Goal: Complete Application Form: Complete application form

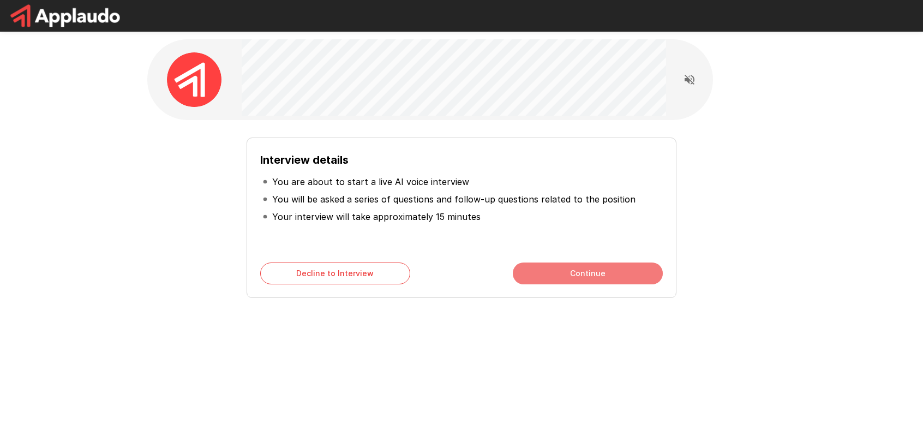
click at [600, 273] on button "Continue" at bounding box center [588, 273] width 150 height 22
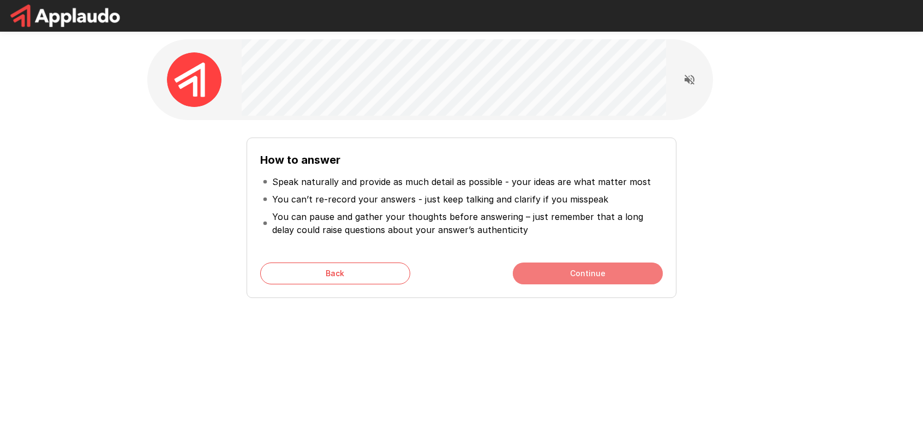
click at [592, 275] on button "Continue" at bounding box center [588, 273] width 150 height 22
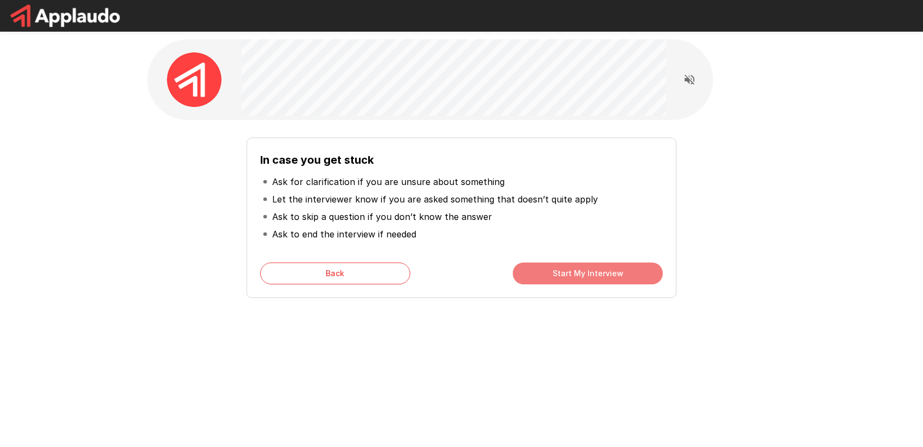
click at [564, 270] on button "Start My Interview" at bounding box center [588, 273] width 150 height 22
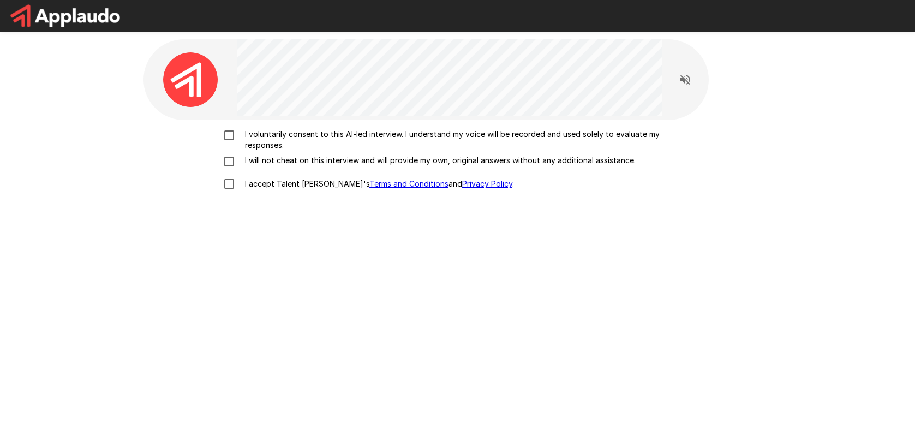
click at [242, 134] on p "I voluntarily consent to this AI-led interview. I understand my voice will be r…" at bounding box center [469, 140] width 457 height 22
click at [236, 154] on div "I voluntarily consent to this AI-led interview. I understand my voice will be r…" at bounding box center [458, 162] width 620 height 67
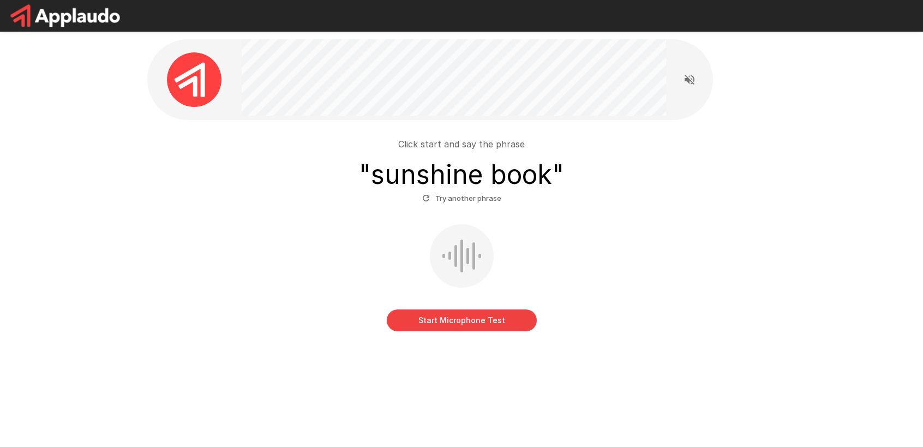
click at [456, 328] on button "Start Microphone Test" at bounding box center [462, 320] width 150 height 22
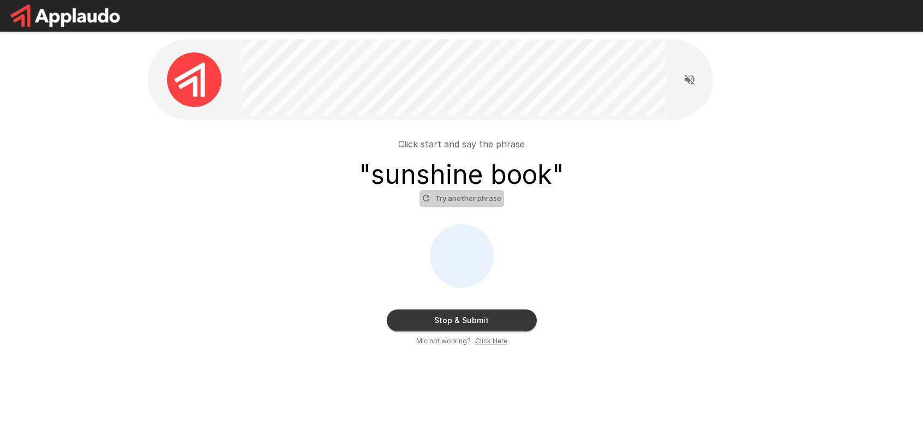
click at [476, 195] on button "Try another phrase" at bounding box center [462, 198] width 85 height 17
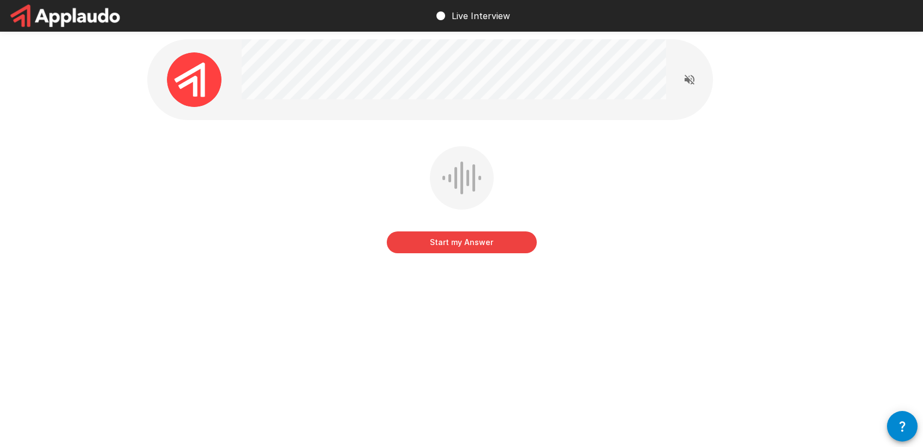
click at [454, 244] on button "Start my Answer" at bounding box center [462, 242] width 150 height 22
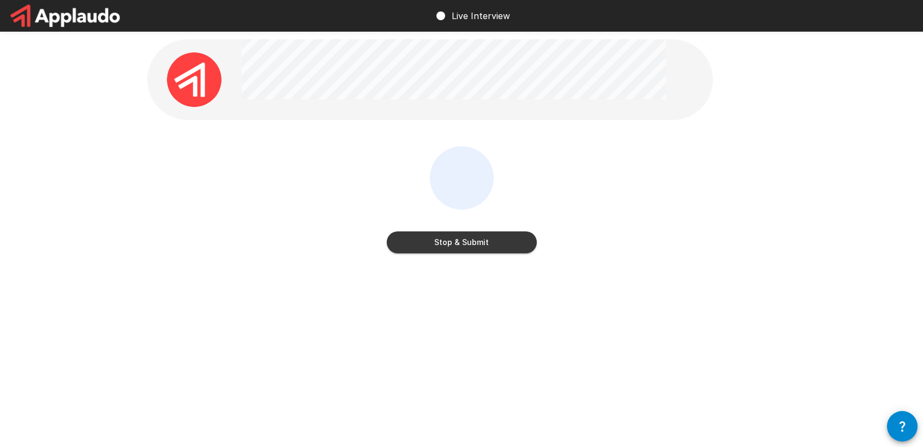
click at [471, 242] on button "Stop & Submit" at bounding box center [462, 242] width 150 height 22
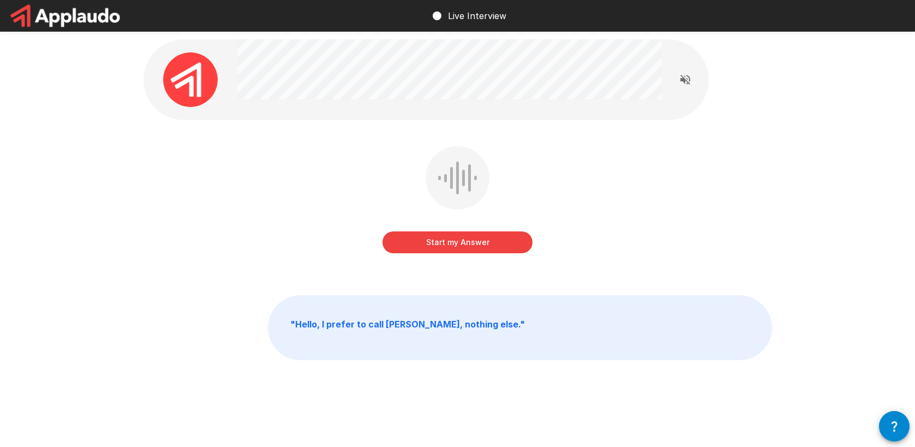
click at [446, 249] on button "Start my Answer" at bounding box center [457, 242] width 150 height 22
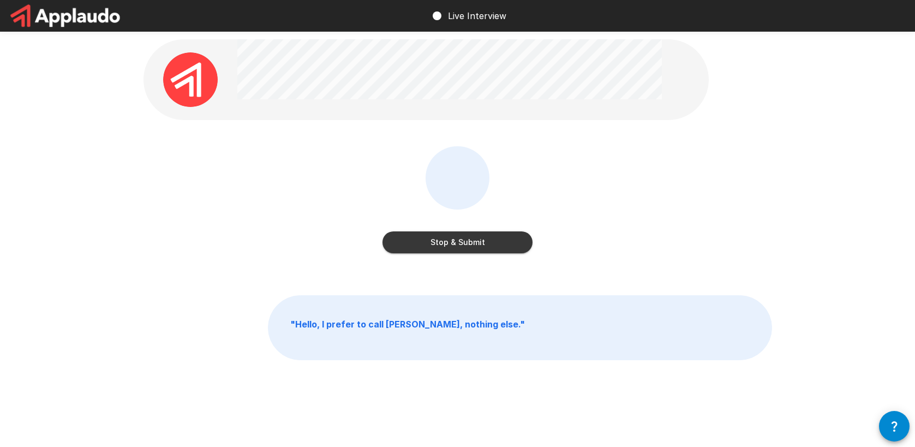
click at [427, 240] on button "Stop & Submit" at bounding box center [457, 242] width 150 height 22
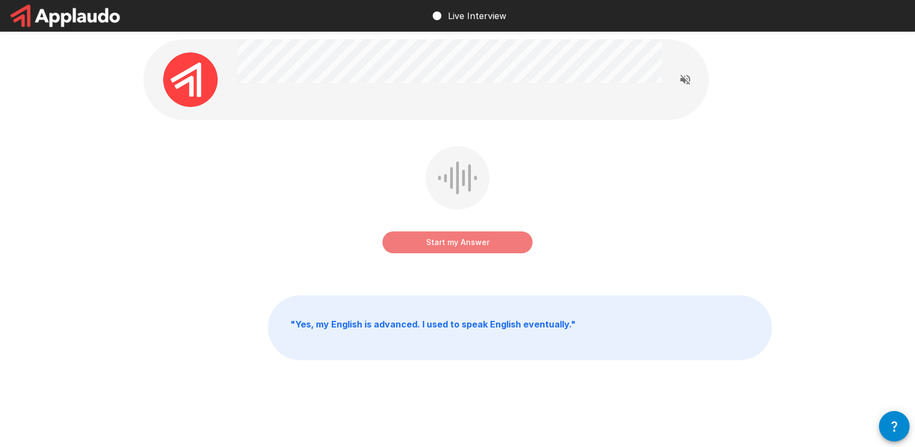
click at [408, 243] on button "Start my Answer" at bounding box center [457, 242] width 150 height 22
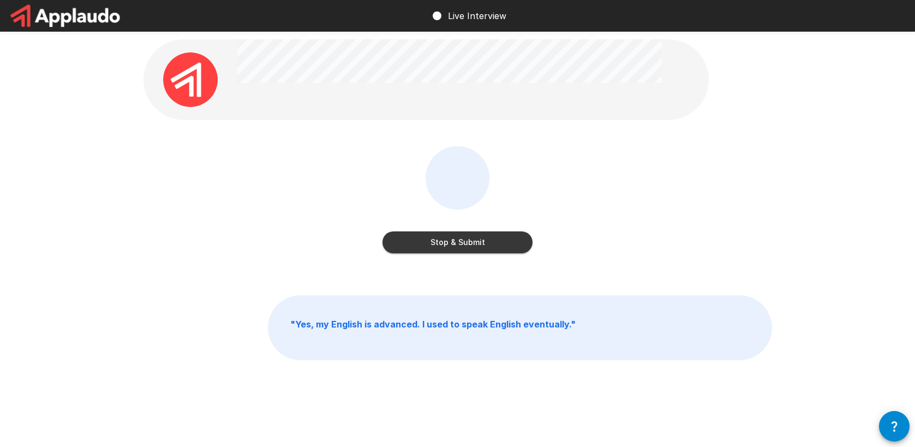
click at [504, 249] on button "Stop & Submit" at bounding box center [457, 242] width 150 height 22
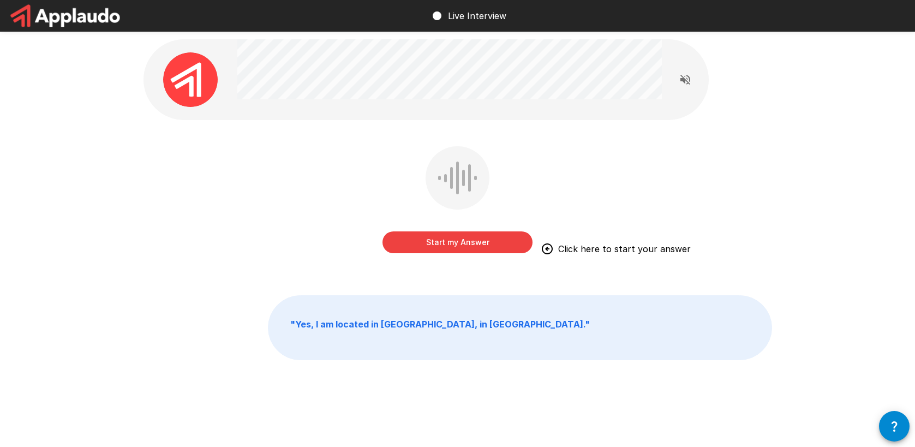
click at [623, 164] on div "Start my Answer Click here to start your answer" at bounding box center [457, 207] width 629 height 123
click at [423, 238] on button "Start my Answer" at bounding box center [457, 242] width 150 height 22
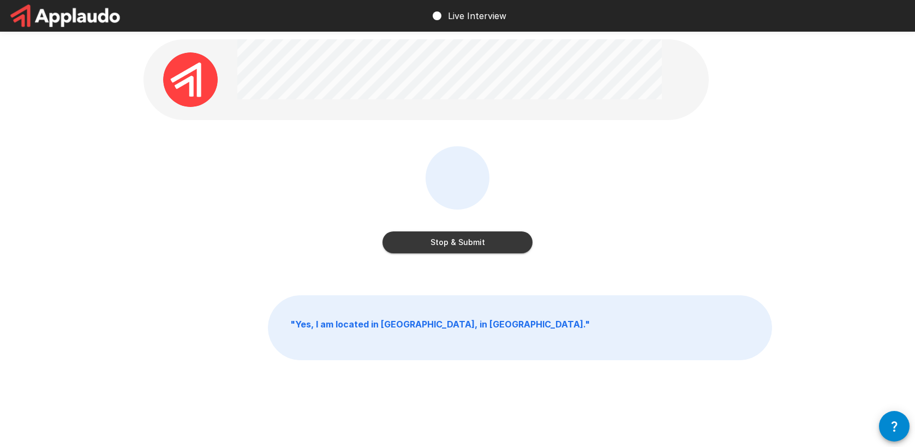
click at [472, 236] on button "Stop & Submit" at bounding box center [457, 242] width 150 height 22
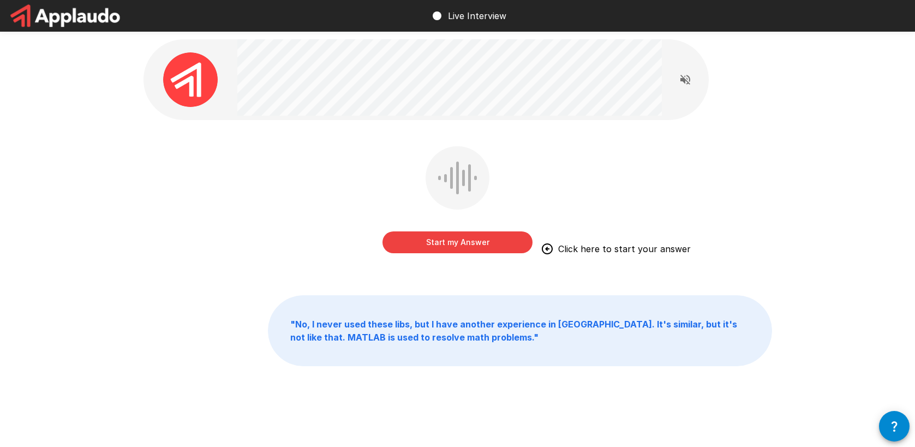
click at [387, 151] on div "Start my Answer Click here to start your answer" at bounding box center [457, 201] width 150 height 111
click at [467, 243] on button "Start my Answer" at bounding box center [457, 242] width 150 height 22
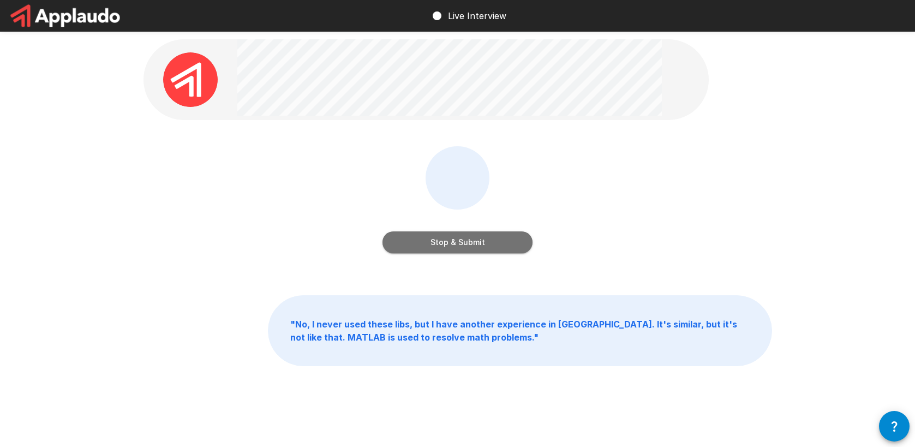
click at [464, 238] on button "Stop & Submit" at bounding box center [457, 242] width 150 height 22
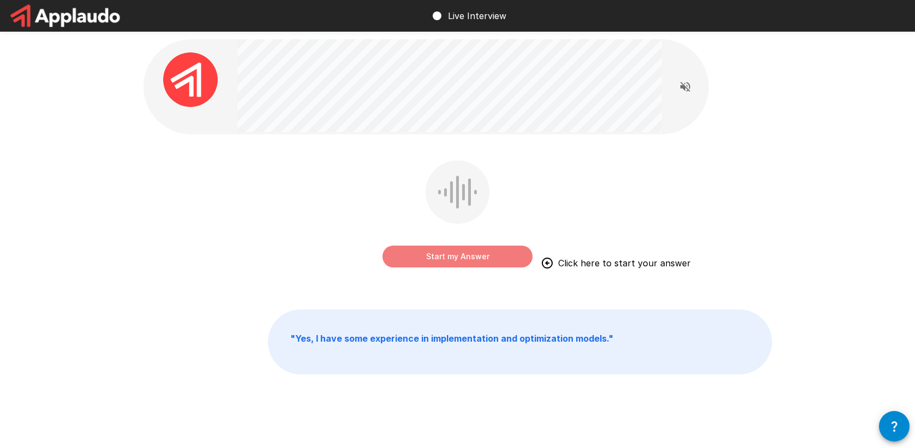
click at [459, 259] on button "Start my Answer" at bounding box center [457, 257] width 150 height 22
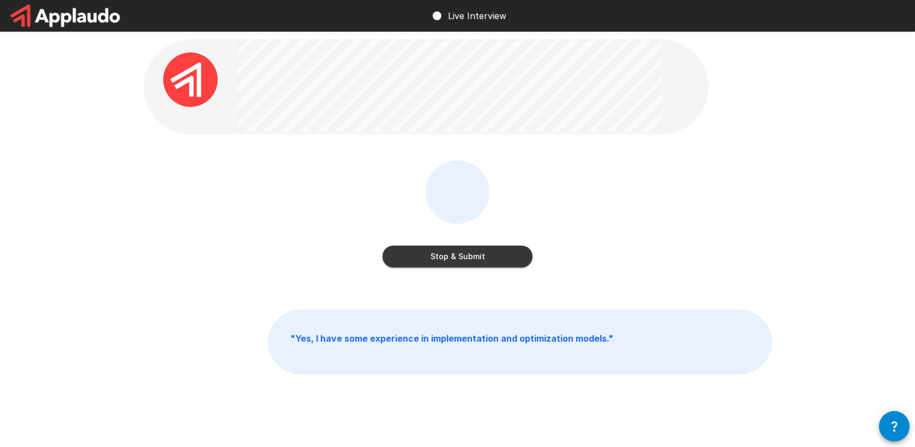
click at [333, 187] on div "Stop & Submit" at bounding box center [457, 221] width 629 height 123
click at [453, 258] on button "Stop & Submit" at bounding box center [457, 257] width 150 height 22
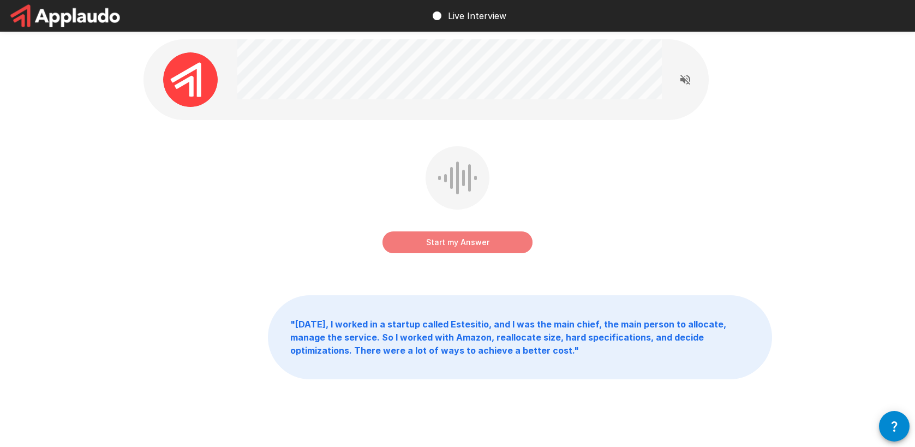
click at [427, 246] on button "Start my Answer" at bounding box center [457, 242] width 150 height 22
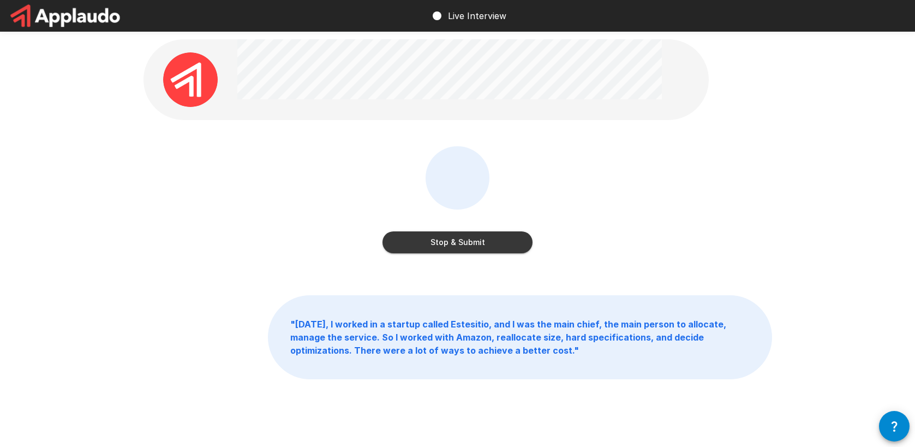
click at [483, 241] on button "Stop & Submit" at bounding box center [457, 242] width 150 height 22
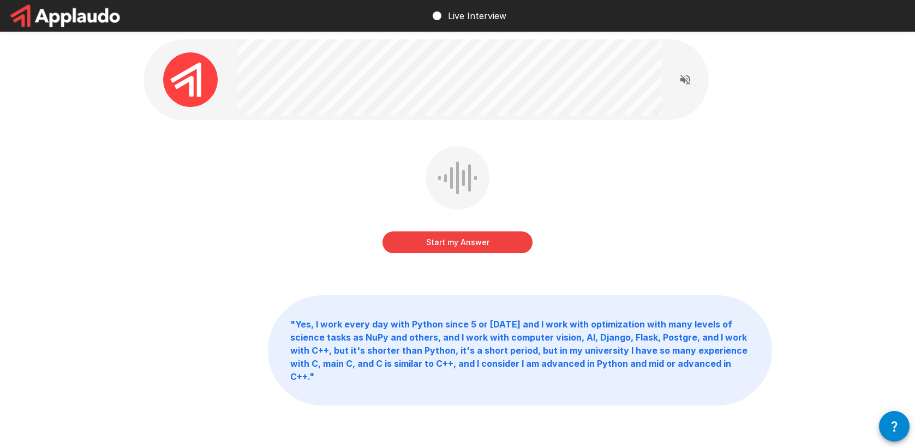
click at [367, 190] on div "Start my Answer" at bounding box center [457, 207] width 629 height 123
click at [440, 236] on button "Start my Answer" at bounding box center [457, 242] width 150 height 22
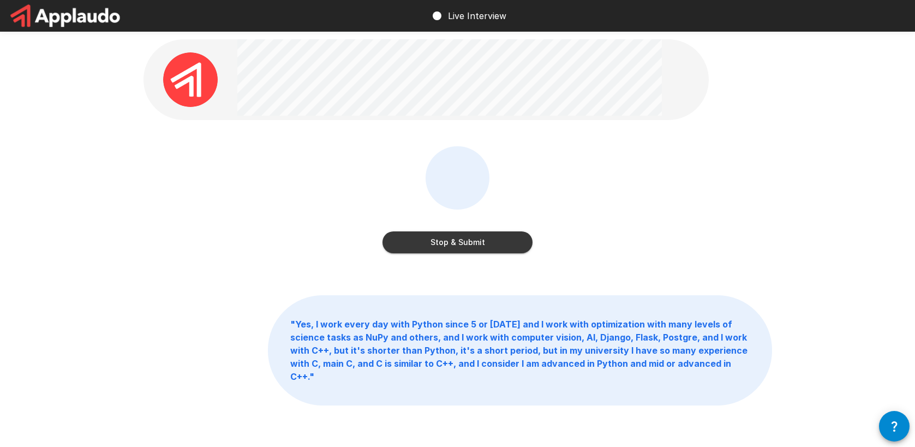
click at [291, 185] on div "Stop & Submit" at bounding box center [457, 207] width 629 height 123
click at [486, 237] on button "Stop & Submit" at bounding box center [457, 242] width 150 height 22
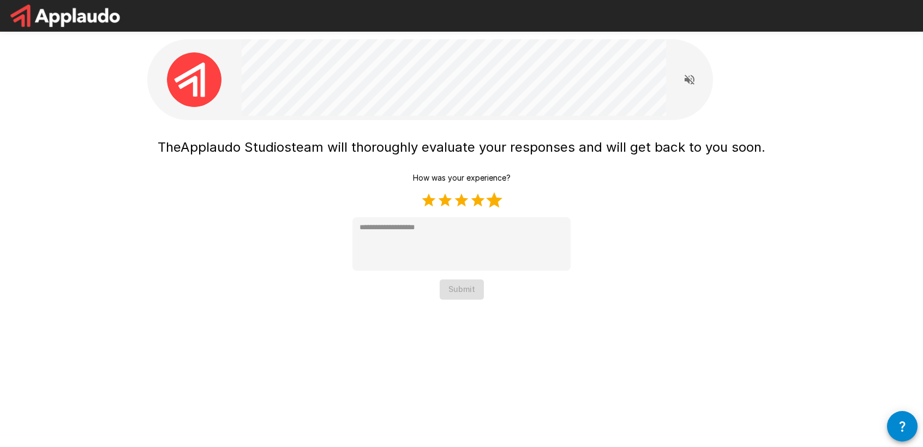
click at [490, 203] on label "5 Stars" at bounding box center [494, 200] width 16 height 16
type textarea "*"
click at [474, 286] on button "Submit" at bounding box center [462, 289] width 44 height 20
